Goal: Task Accomplishment & Management: Manage account settings

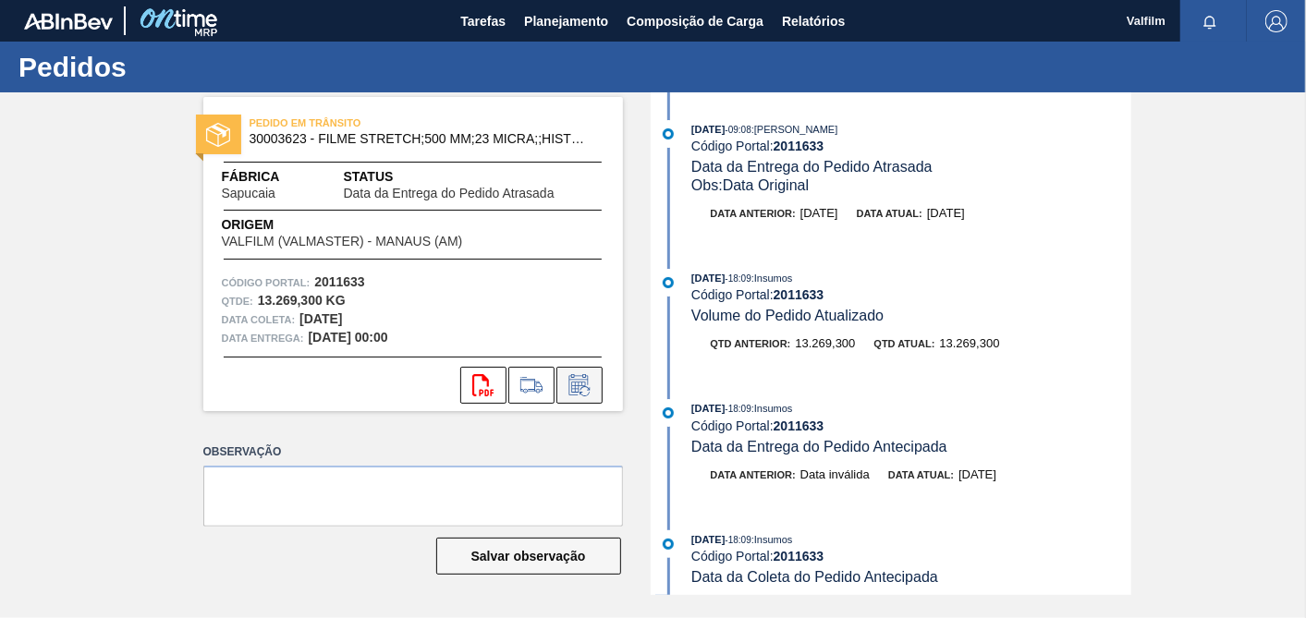
click at [578, 370] on button at bounding box center [579, 385] width 46 height 37
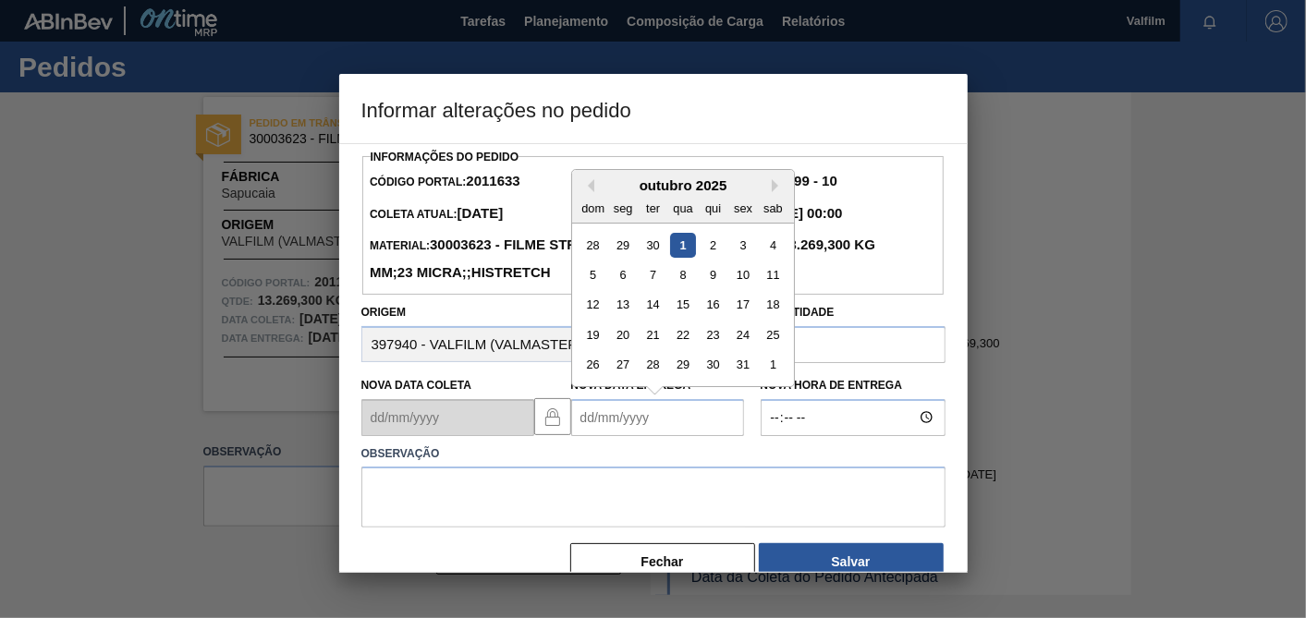
click at [615, 436] on Entrega2011633 "Nova Data Entrega" at bounding box center [657, 417] width 173 height 37
click at [628, 317] on div "13" at bounding box center [622, 304] width 25 height 25
type Entrega2011633 "[DATE]"
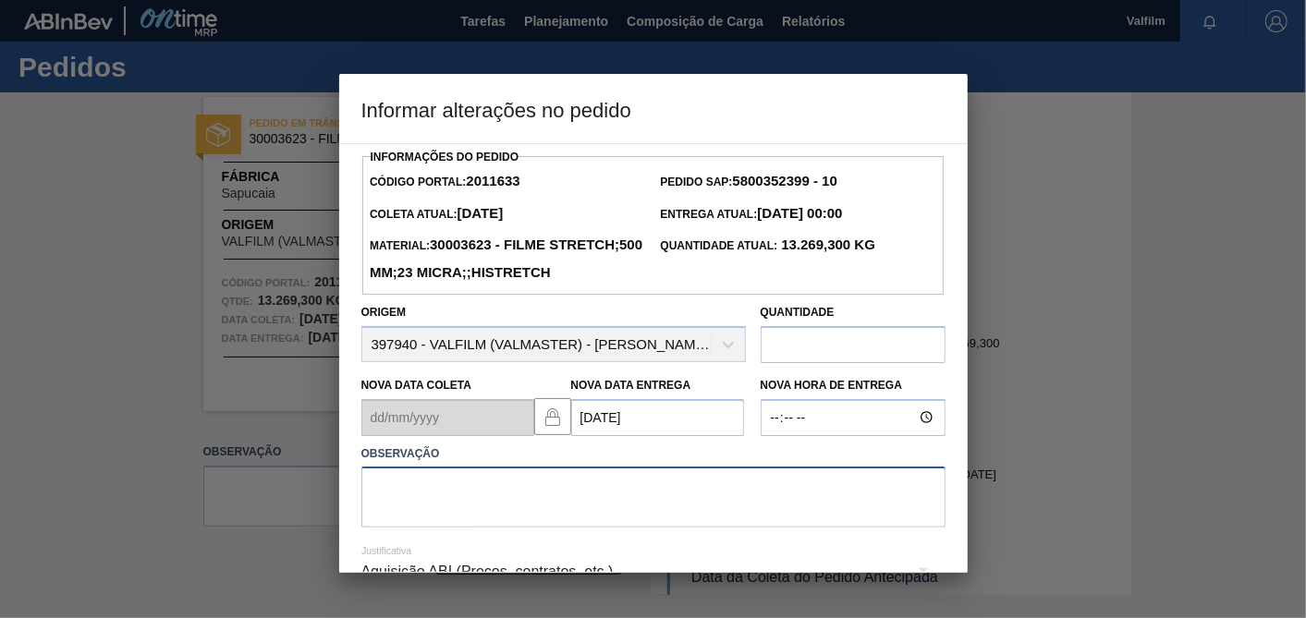
click at [647, 509] on textarea at bounding box center [653, 497] width 584 height 61
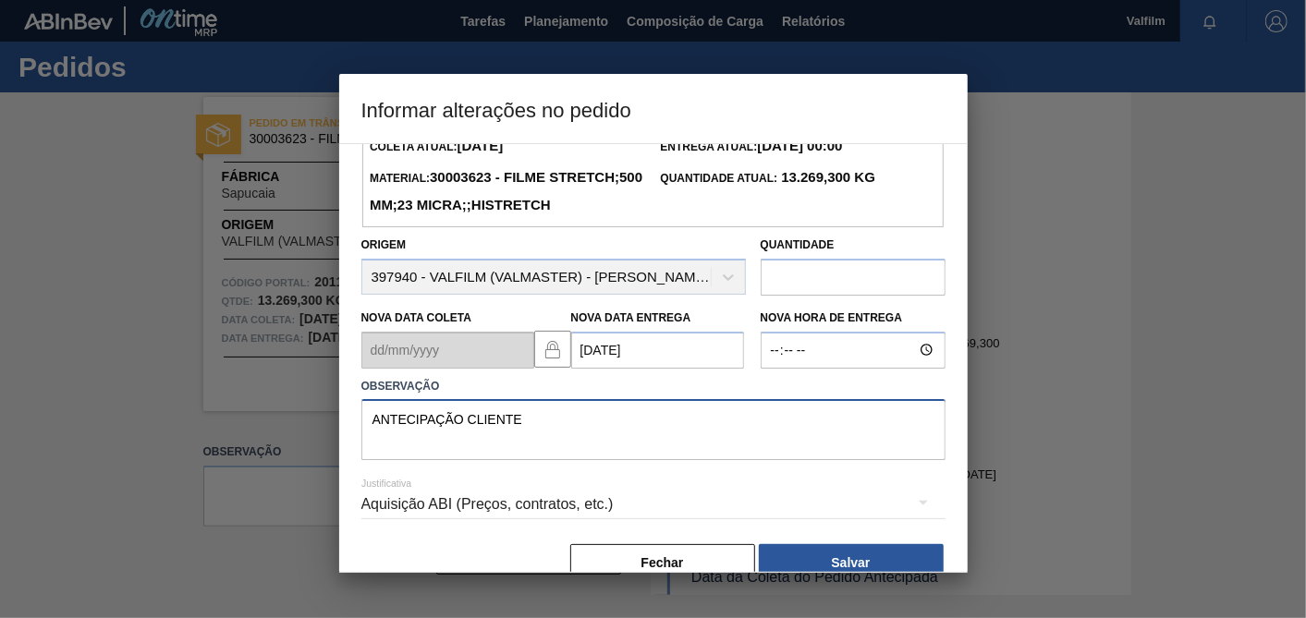
scroll to position [129, 0]
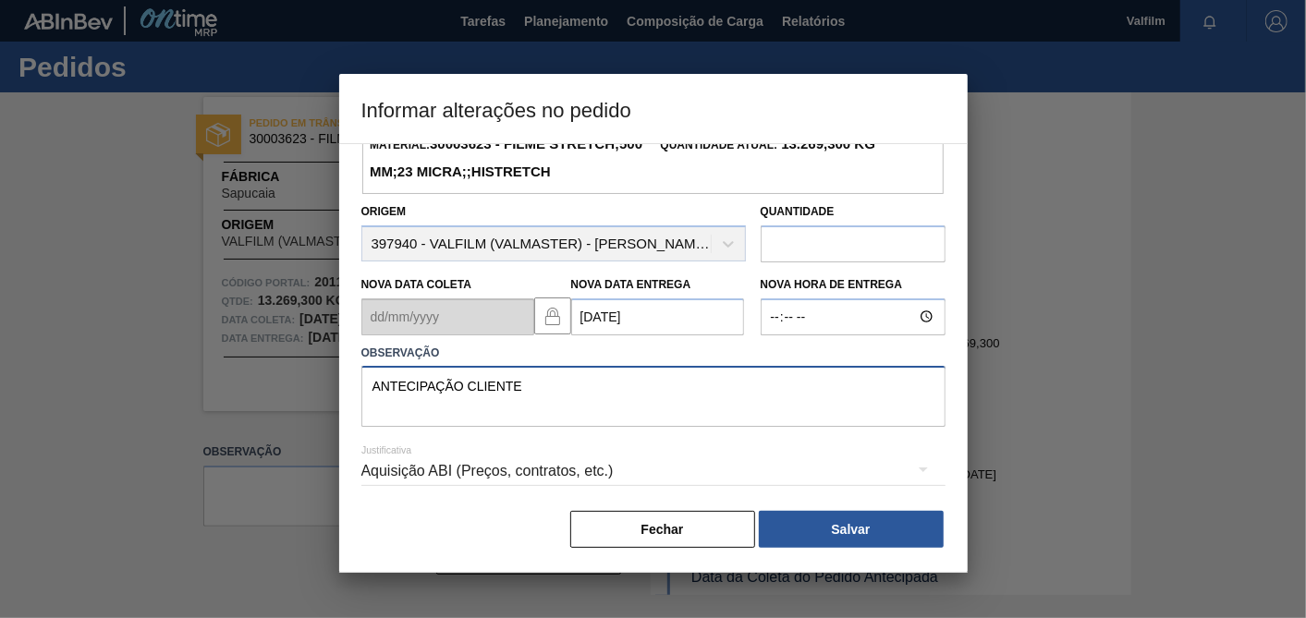
type textarea "ANTECIPAÇÃO CLIENTE"
click at [602, 465] on div "Aquisição ABI (Preços, contratos, etc.)" at bounding box center [653, 471] width 584 height 52
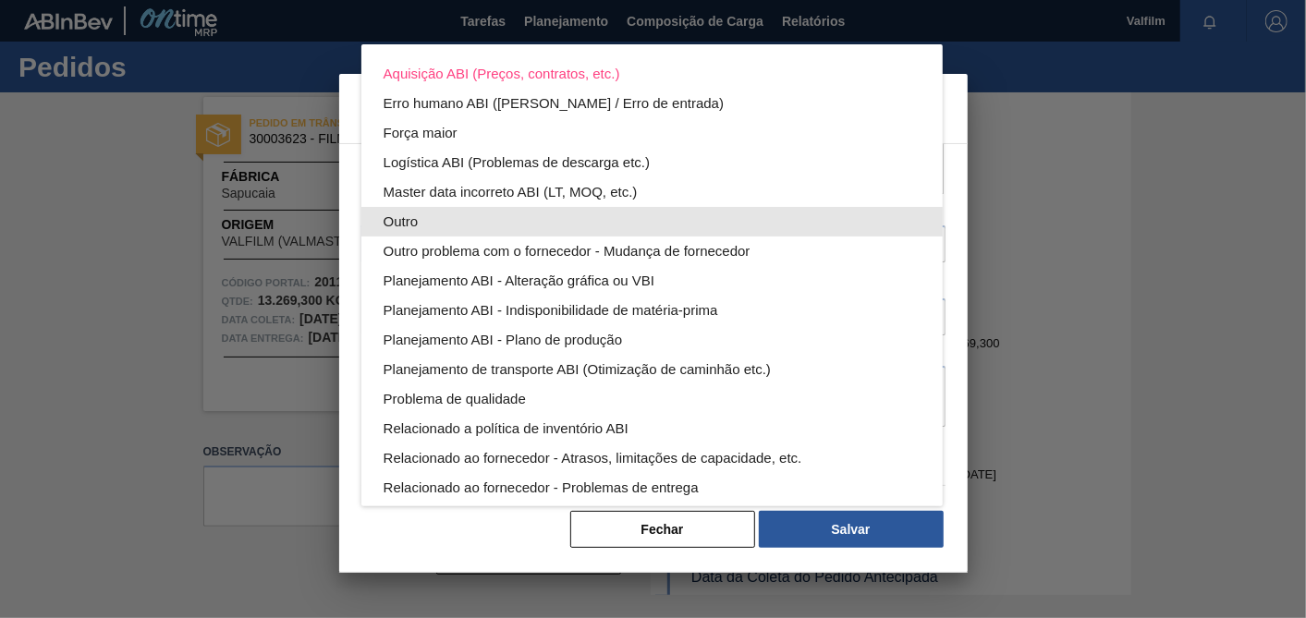
click at [416, 208] on div "Outro" at bounding box center [652, 222] width 537 height 30
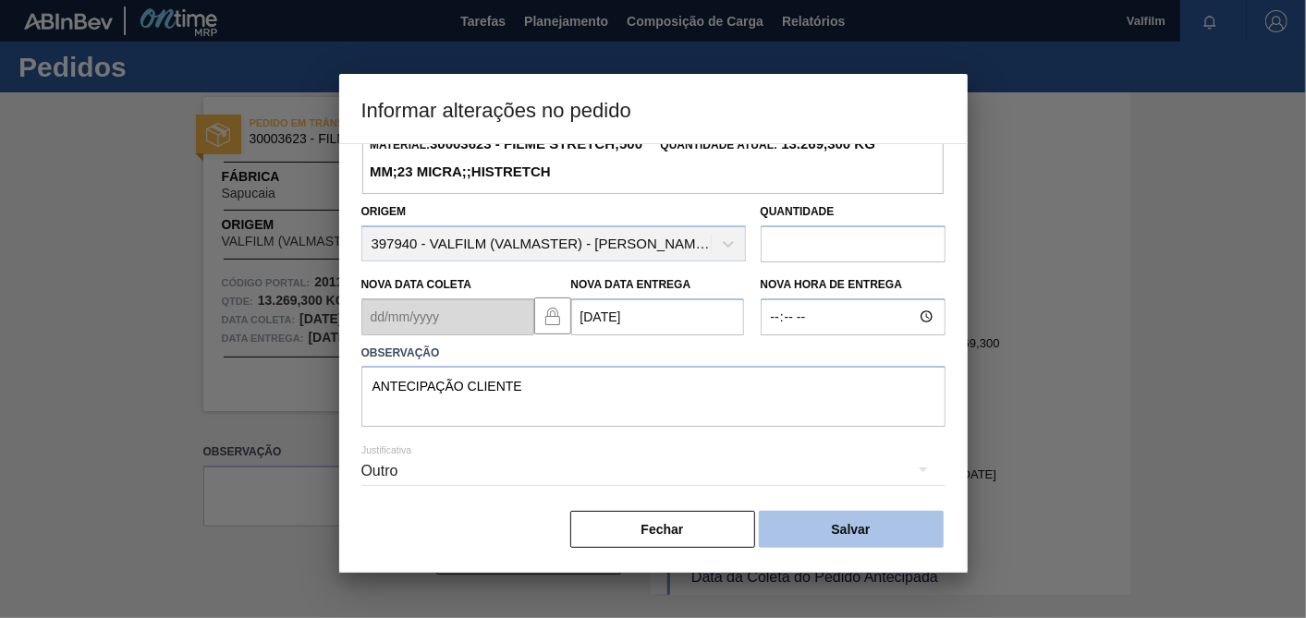
click at [807, 520] on button "Salvar" at bounding box center [851, 529] width 185 height 37
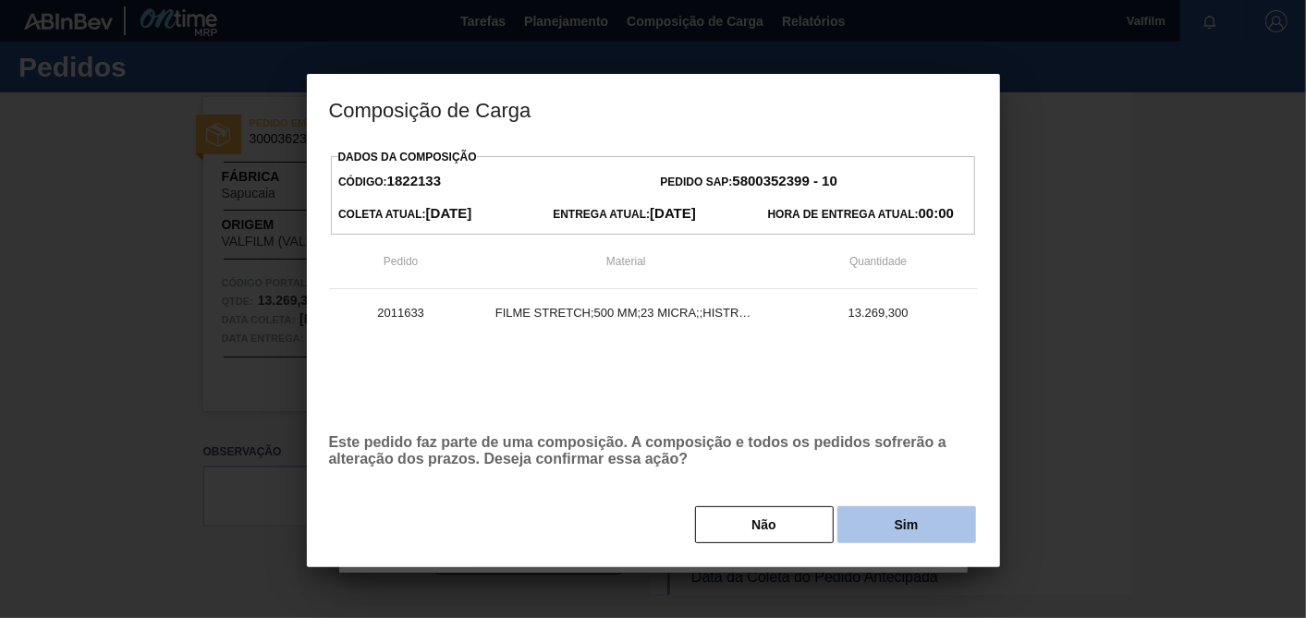
click at [899, 515] on button "Sim" at bounding box center [906, 524] width 139 height 37
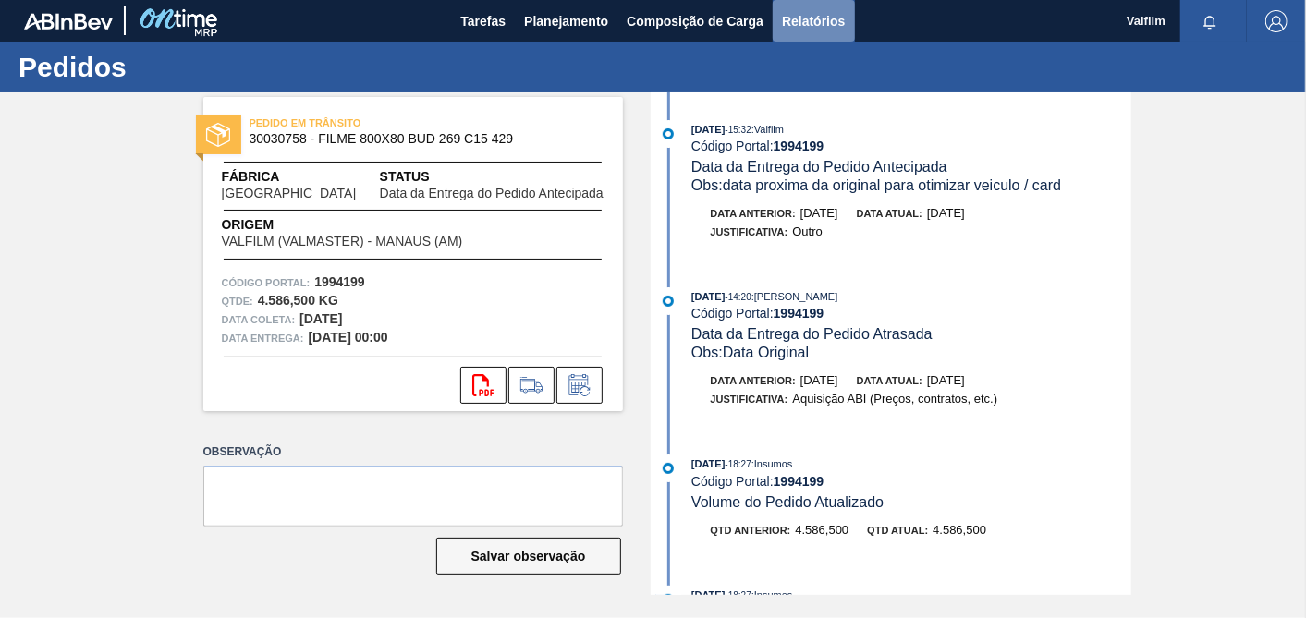
click at [834, 21] on span "Relatórios" at bounding box center [813, 21] width 63 height 22
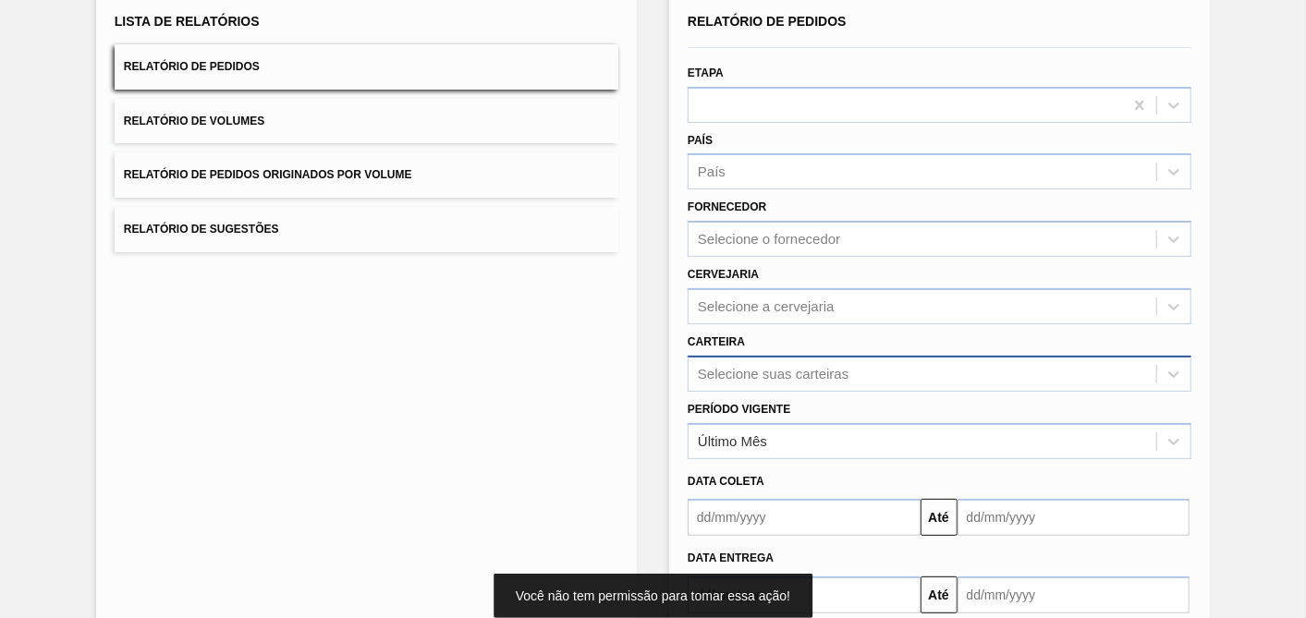
scroll to position [205, 0]
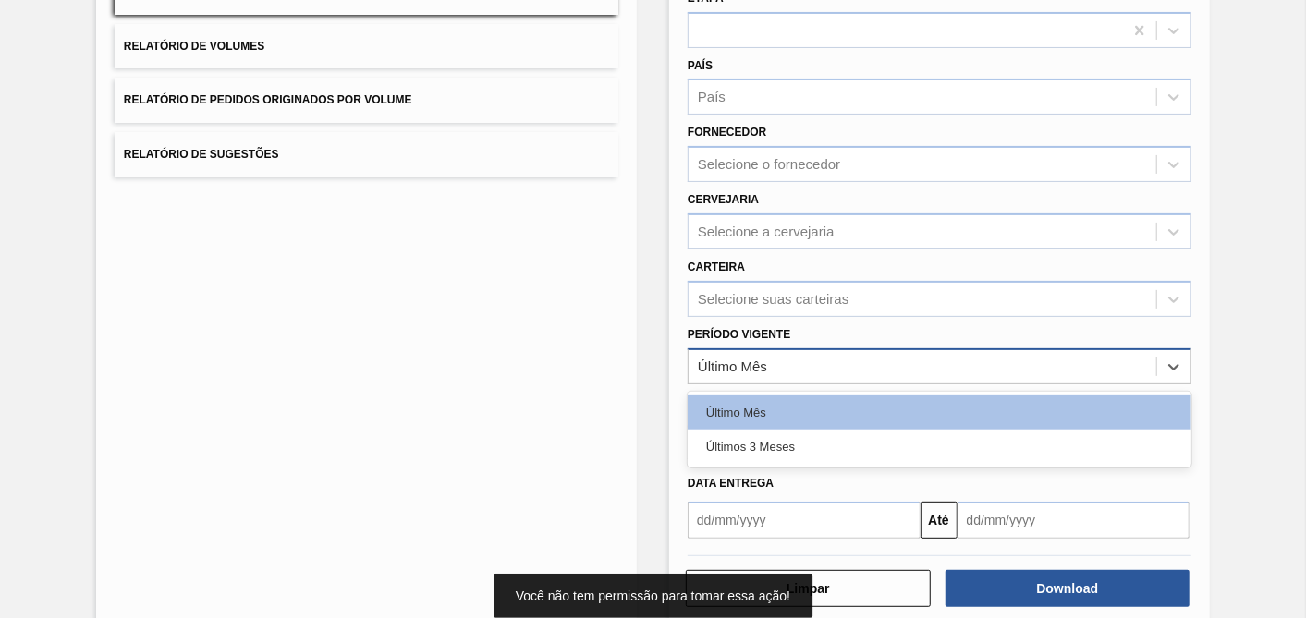
click at [772, 369] on div "Último Mês" at bounding box center [922, 366] width 468 height 27
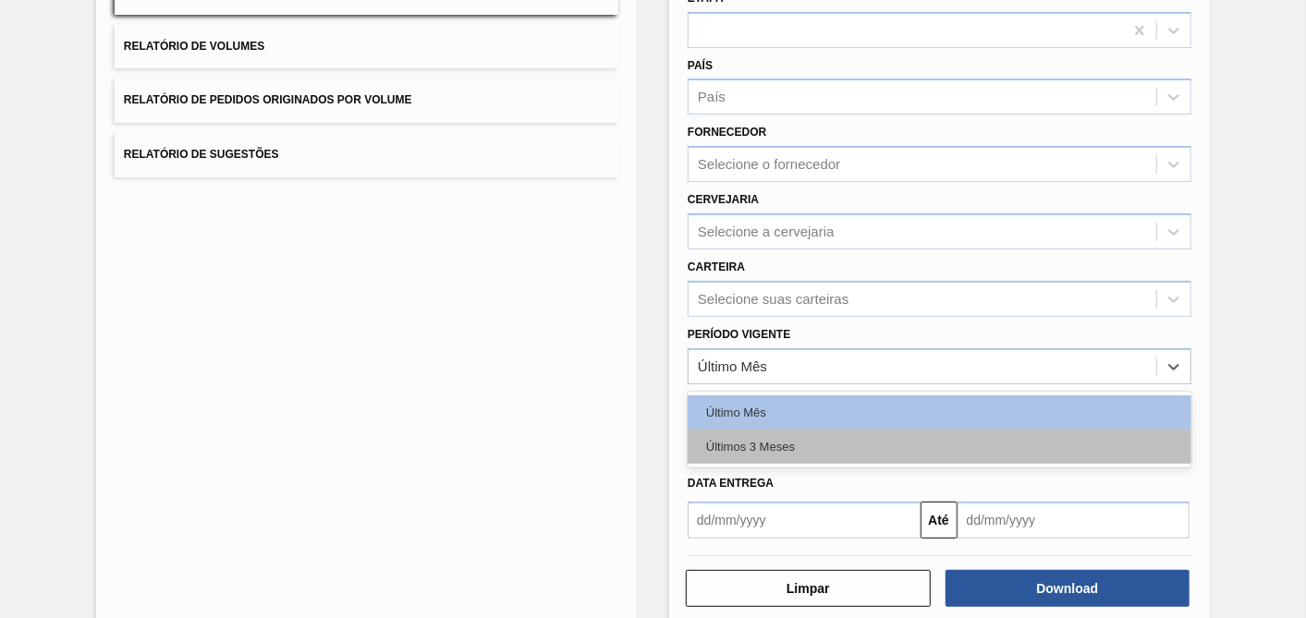
click at [744, 445] on div "Últimos 3 Meses" at bounding box center [940, 447] width 504 height 34
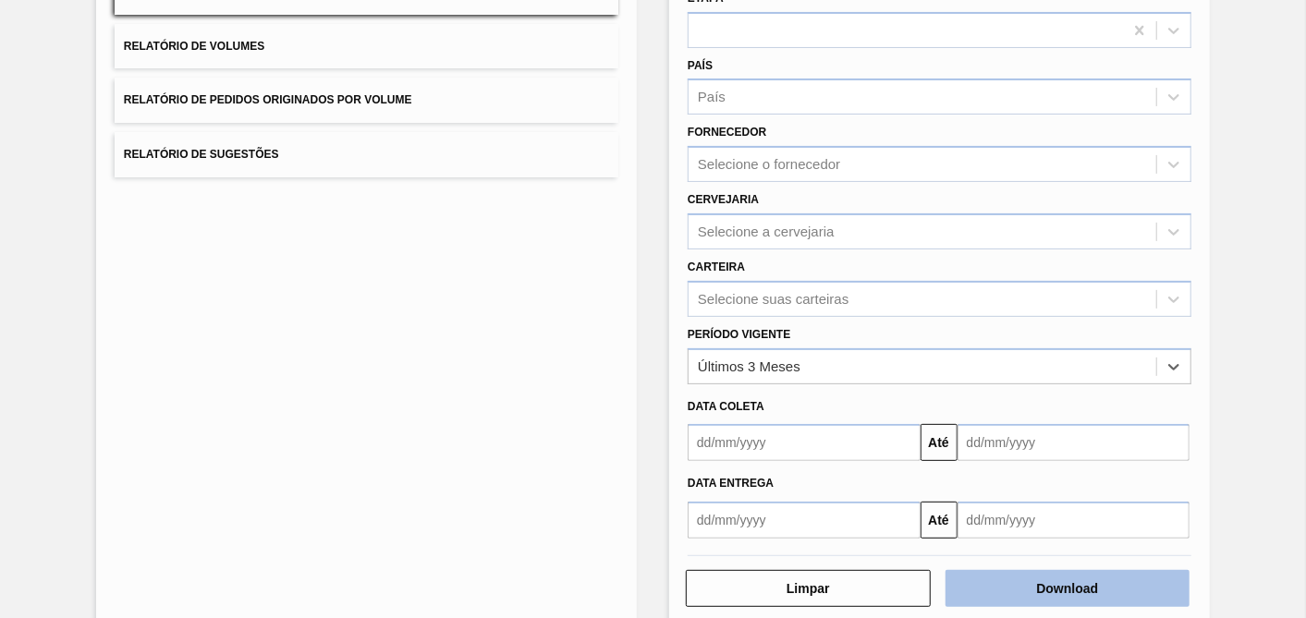
click at [1037, 580] on button "Download" at bounding box center [1067, 588] width 245 height 37
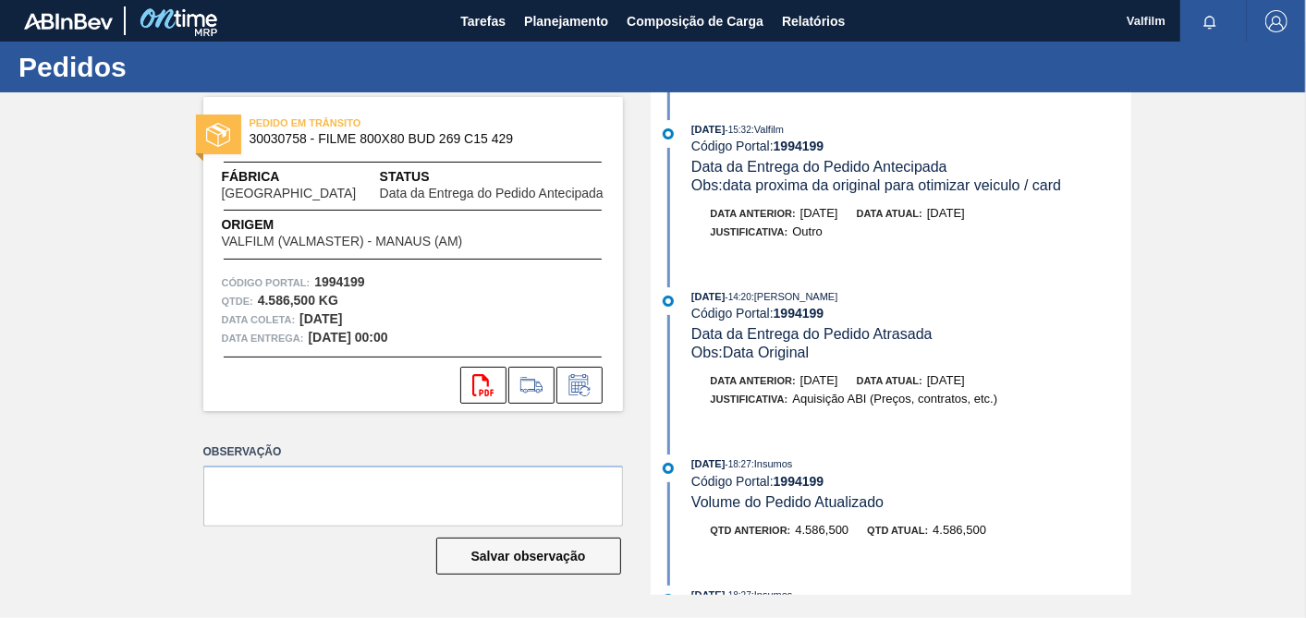
click at [1288, 152] on div "PEDIDO EM TRÂNSITO 30030758 - FILME 800X80 BUD 269 C15 429 Fábrica Pernambuco S…" at bounding box center [653, 343] width 1306 height 503
drag, startPoint x: 475, startPoint y: 26, endPoint x: 475, endPoint y: 13, distance: 12.9
click at [475, 26] on span "Tarefas" at bounding box center [482, 21] width 45 height 22
